Goal: Information Seeking & Learning: Understand process/instructions

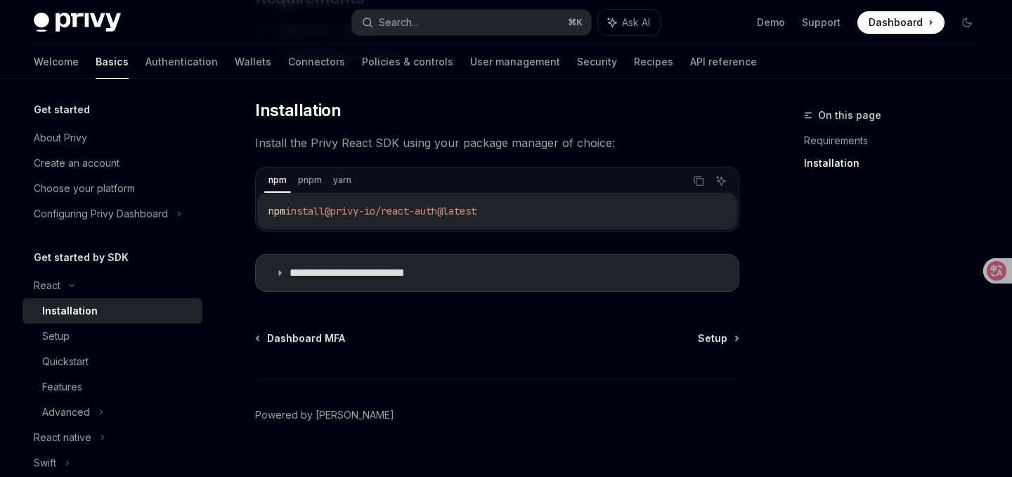
scroll to position [191, 0]
click at [72, 332] on div "Setup" at bounding box center [118, 336] width 152 height 17
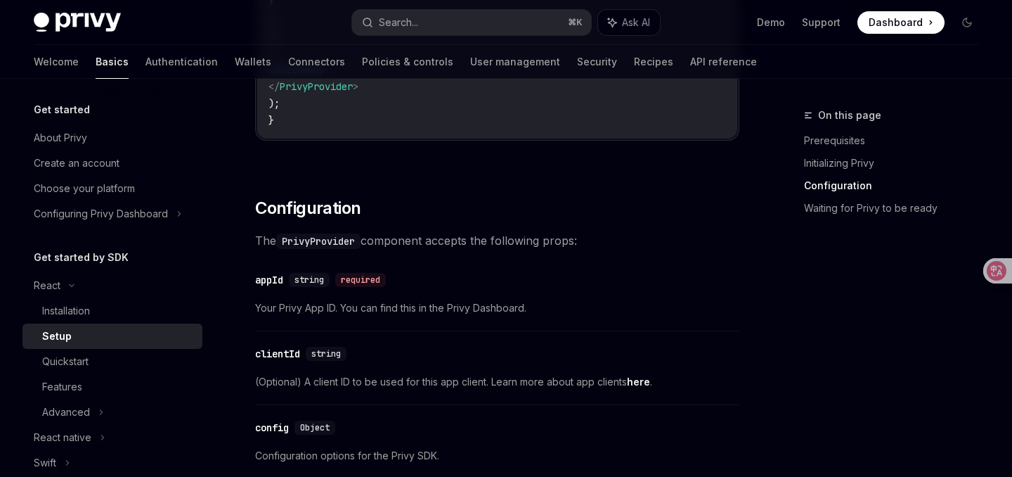
scroll to position [972, 0]
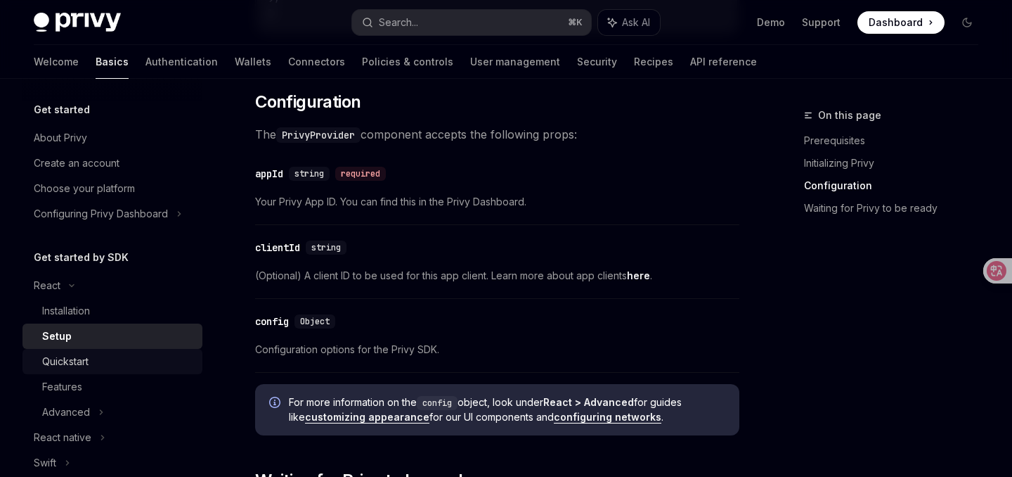
click at [67, 365] on div "Quickstart" at bounding box center [65, 361] width 46 height 17
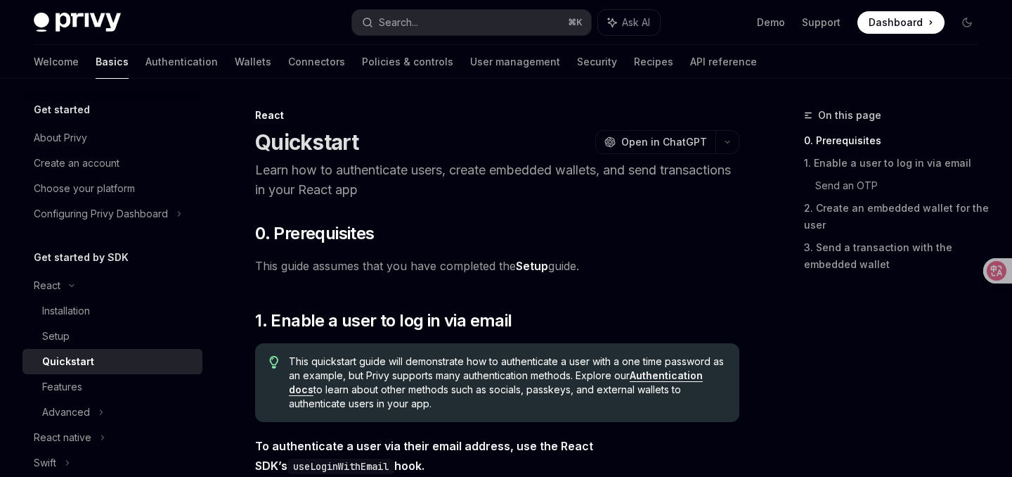
click at [690, 198] on p "Learn how to authenticate users, create embedded wallets, and send transactions…" at bounding box center [497, 179] width 484 height 39
click at [522, 172] on p "Learn how to authenticate users, create embedded wallets, and send transactions…" at bounding box center [497, 179] width 484 height 39
click at [512, 179] on div at bounding box center [512, 179] width 0 height 0
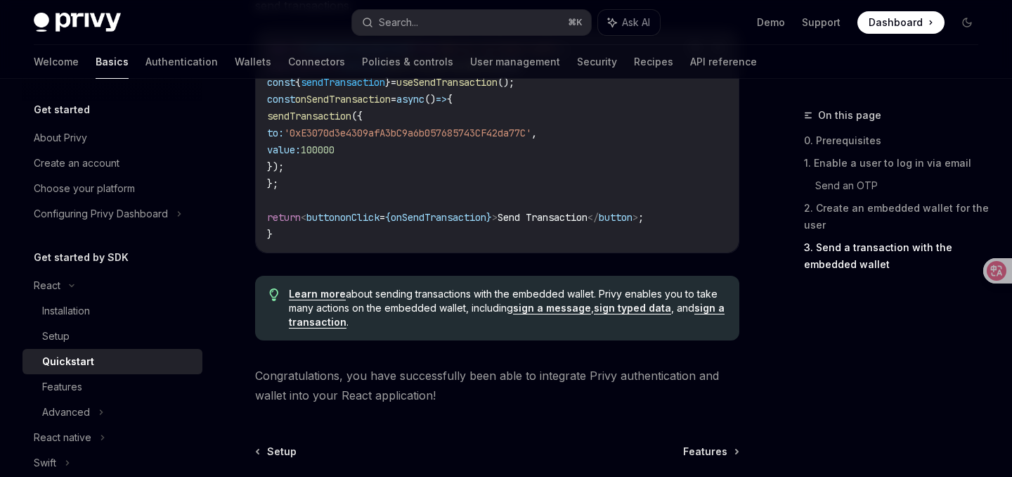
scroll to position [1562, 0]
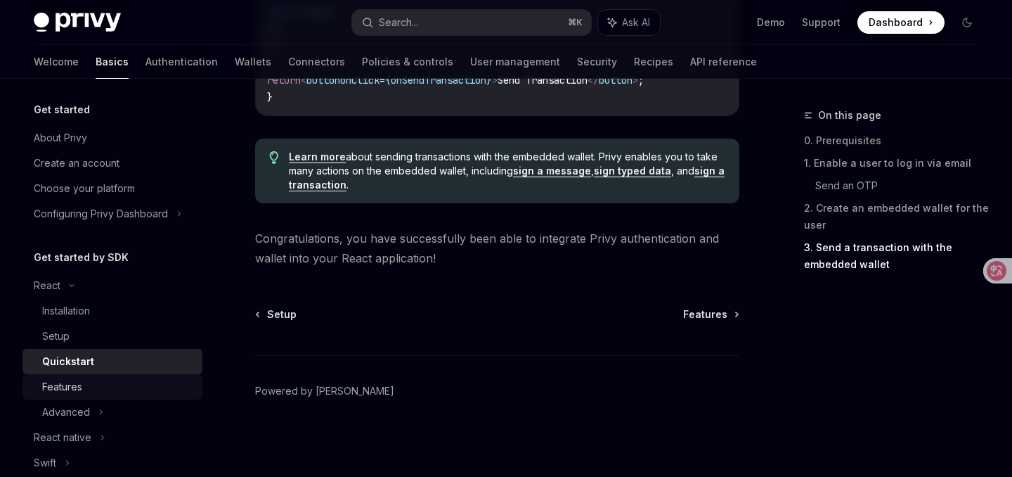
click at [64, 380] on div "Features" at bounding box center [62, 386] width 40 height 17
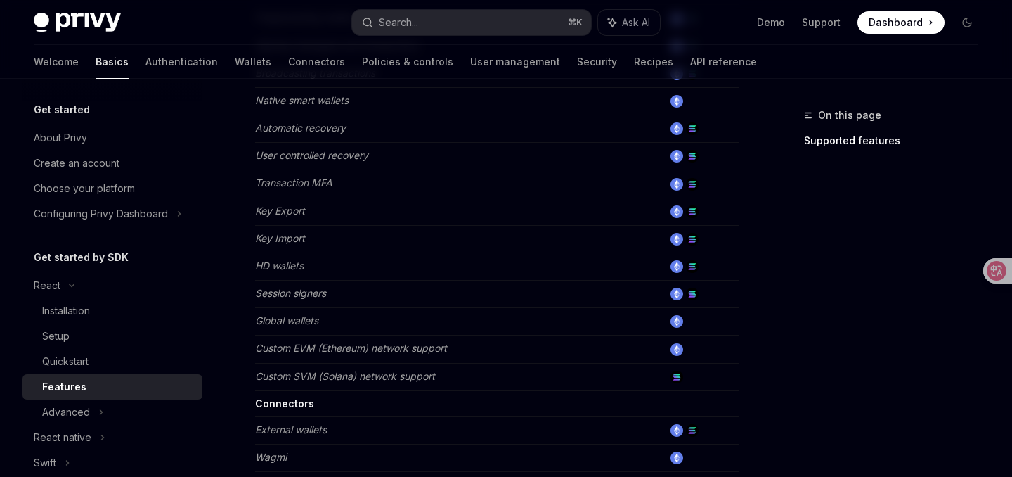
scroll to position [1019, 0]
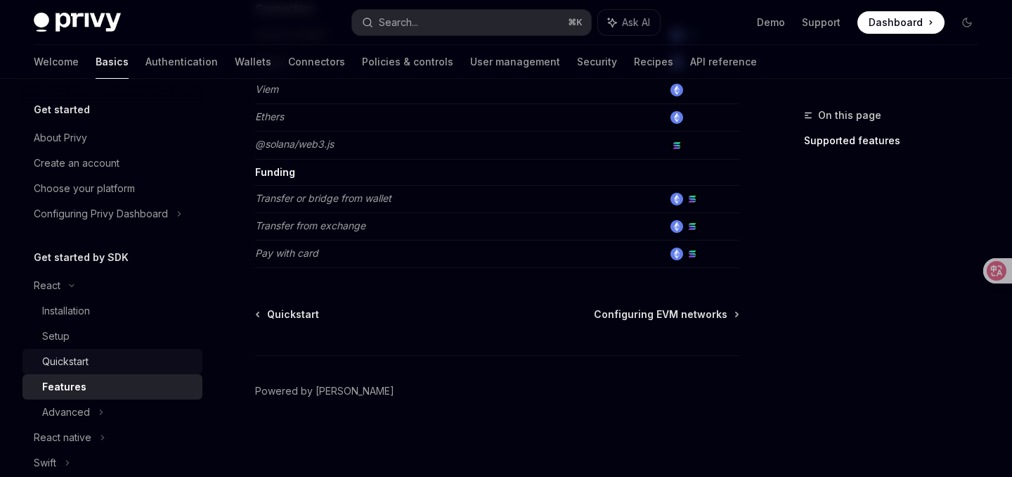
click at [60, 362] on div "Quickstart" at bounding box center [65, 361] width 46 height 17
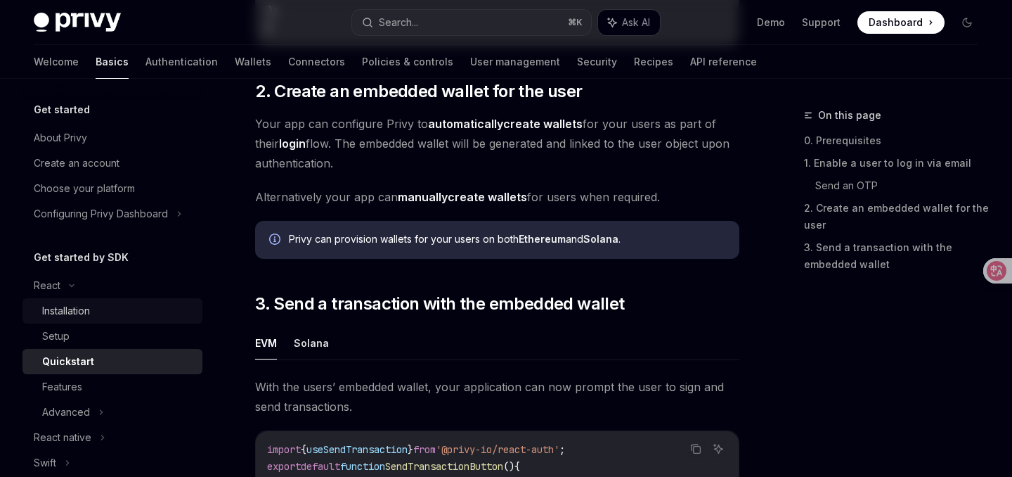
click at [64, 309] on div "Installation" at bounding box center [66, 310] width 48 height 17
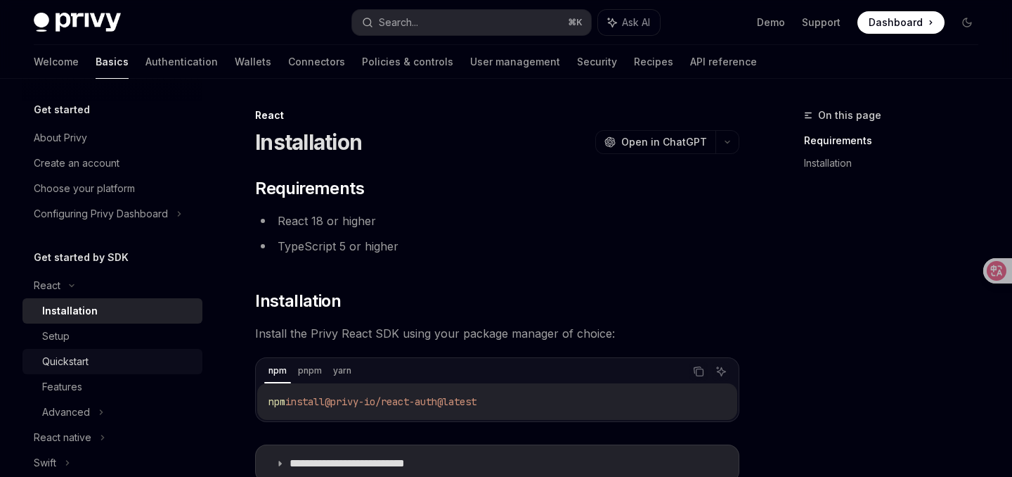
click at [53, 361] on div "Quickstart" at bounding box center [65, 361] width 46 height 17
type textarea "*"
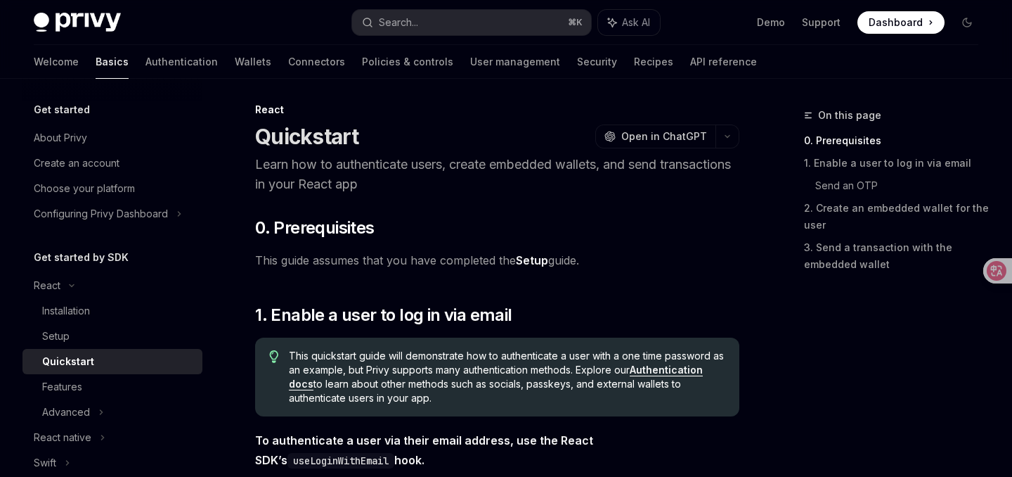
scroll to position [7, 0]
